Goal: Transaction & Acquisition: Purchase product/service

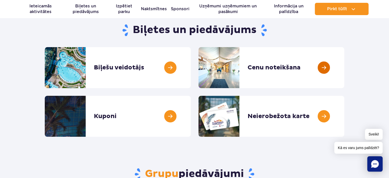
scroll to position [51, 0]
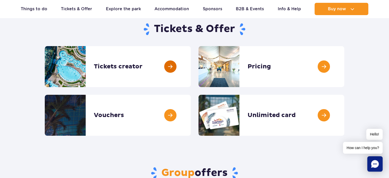
click at [191, 66] on link at bounding box center [191, 66] width 0 height 41
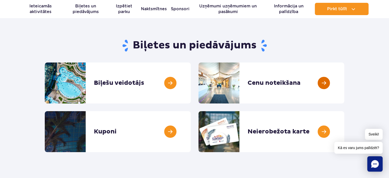
scroll to position [0, 0]
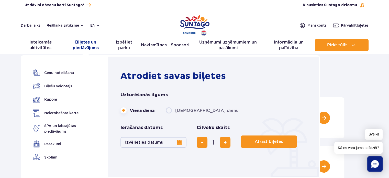
click at [83, 46] on font "Biļetes un piedāvājums" at bounding box center [86, 45] width 26 height 10
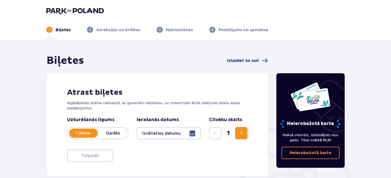
scroll to position [83, 0]
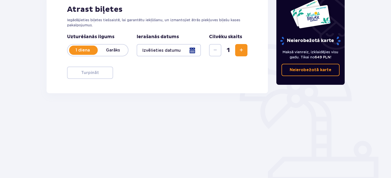
click at [162, 51] on div at bounding box center [169, 50] width 64 height 12
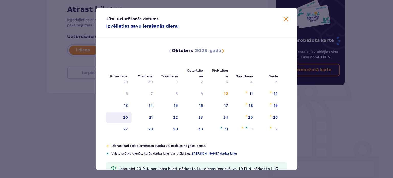
click at [122, 115] on div "20" at bounding box center [118, 117] width 25 height 11
type input "20.10.25"
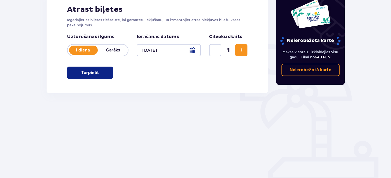
click at [242, 50] on span "Palielināt" at bounding box center [241, 50] width 6 height 6
click at [241, 45] on button "Palielināt" at bounding box center [241, 50] width 12 height 12
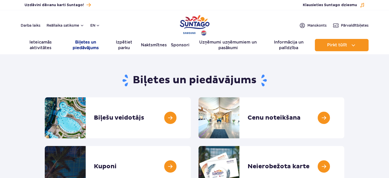
click at [88, 45] on font "Biļetes un piedāvājums" at bounding box center [86, 45] width 26 height 10
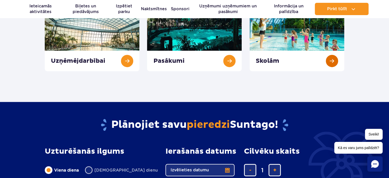
scroll to position [282, 0]
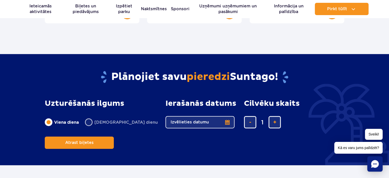
click at [192, 121] on button "Izvēlieties datumu" at bounding box center [200, 122] width 69 height 12
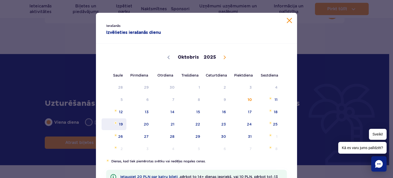
click at [119, 124] on font "19" at bounding box center [121, 124] width 4 height 4
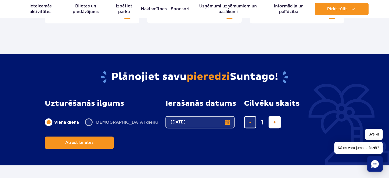
click at [269, 120] on button "pievienot biļeti" at bounding box center [275, 122] width 12 height 12
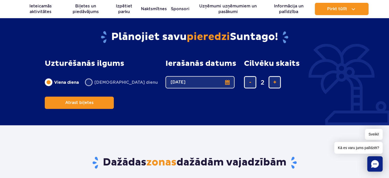
scroll to position [333, 0]
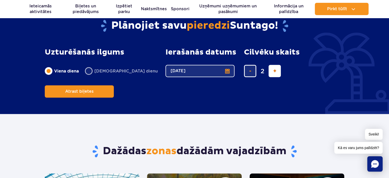
click at [273, 71] on span "pievienot biļeti" at bounding box center [274, 71] width 3 height 0
type input "4"
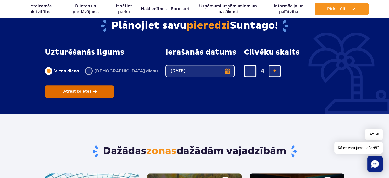
click at [114, 85] on button "Atrast biļetes" at bounding box center [79, 91] width 69 height 12
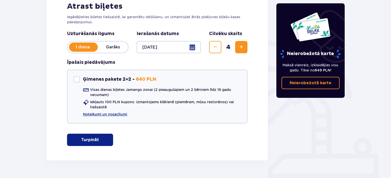
scroll to position [99, 0]
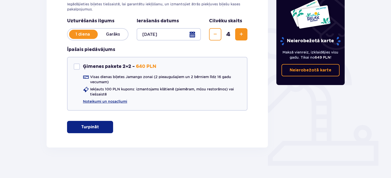
click at [88, 126] on font "Turpināt" at bounding box center [90, 127] width 18 height 4
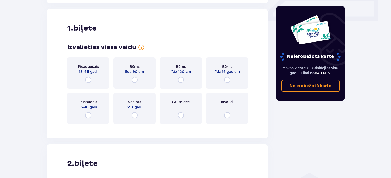
scroll to position [246, 0]
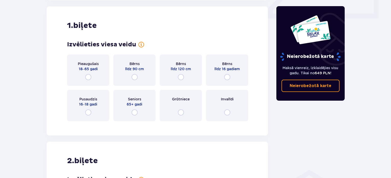
click at [89, 76] on input "radio" at bounding box center [88, 77] width 6 height 6
radio input "true"
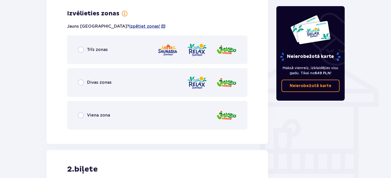
scroll to position [371, 0]
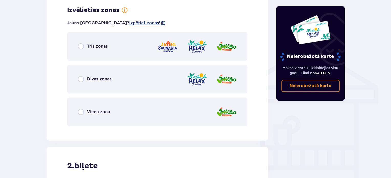
click at [80, 111] on input "radio" at bounding box center [81, 112] width 6 height 6
radio input "true"
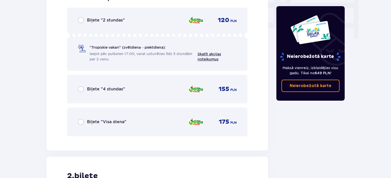
scroll to position [501, 0]
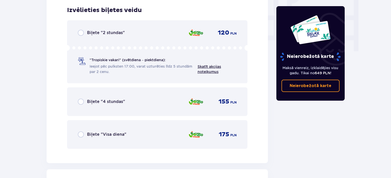
click at [79, 99] on input "radio" at bounding box center [81, 102] width 6 height 6
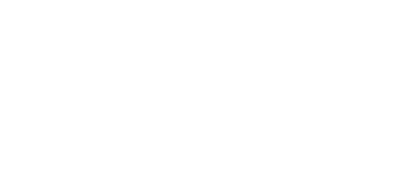
scroll to position [0, 0]
click at [246, 2] on html "Original text Rate this translation Your feedback will be used to help improve …" at bounding box center [196, 1] width 393 height 2
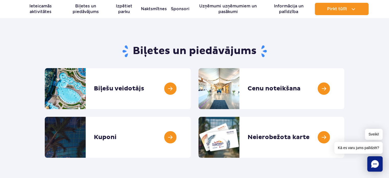
scroll to position [51, 0]
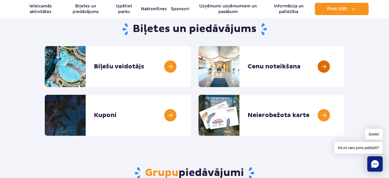
click at [344, 65] on link at bounding box center [344, 66] width 0 height 41
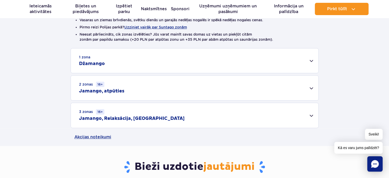
scroll to position [154, 0]
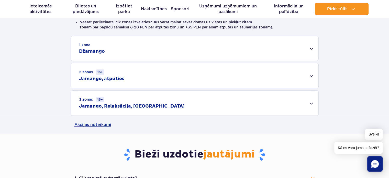
click at [293, 48] on div "1 zona Džamango" at bounding box center [195, 48] width 248 height 25
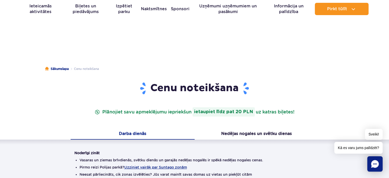
scroll to position [0, 0]
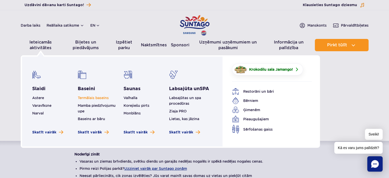
click at [88, 97] on font "Termālais baseins" at bounding box center [93, 98] width 31 height 4
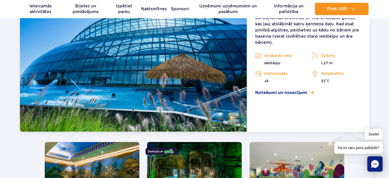
scroll to position [527, 0]
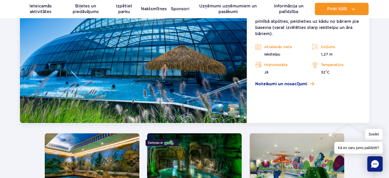
click at [296, 87] on span "Noteikumi un nosacījumi" at bounding box center [281, 84] width 52 height 6
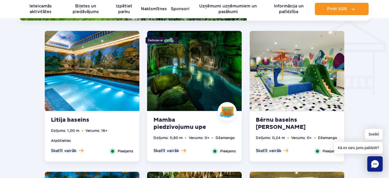
click at [200, 89] on img at bounding box center [194, 71] width 95 height 80
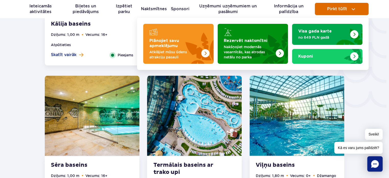
scroll to position [770, 0]
